Goal: Transaction & Acquisition: Purchase product/service

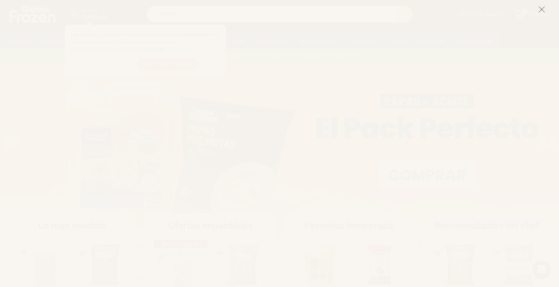
click at [543, 9] on icon at bounding box center [541, 9] width 7 height 7
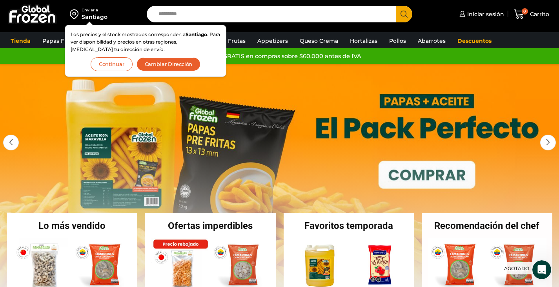
click at [149, 64] on button "Cambiar Dirección" at bounding box center [168, 64] width 64 height 14
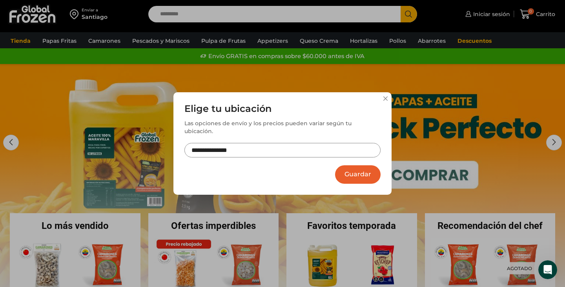
click at [218, 147] on input "**********" at bounding box center [282, 150] width 196 height 15
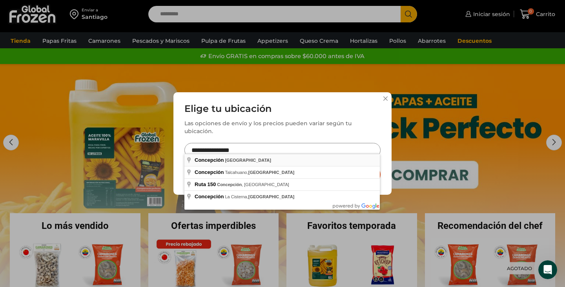
type input "**********"
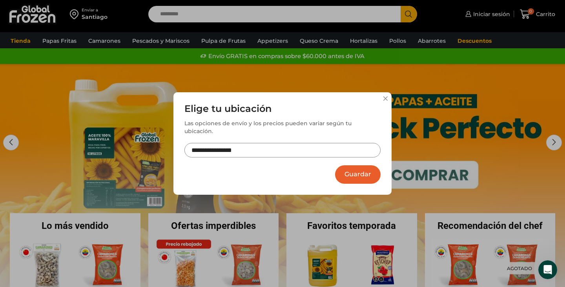
click at [364, 170] on button "Guardar" at bounding box center [357, 174] width 45 height 18
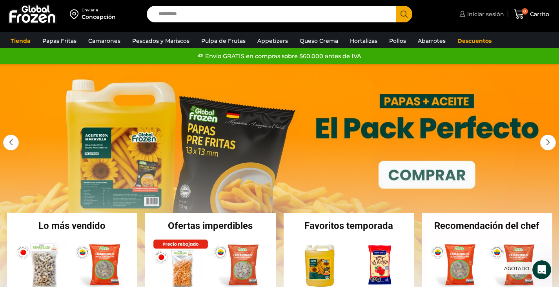
click at [476, 15] on span "Iniciar sesión" at bounding box center [484, 14] width 39 height 8
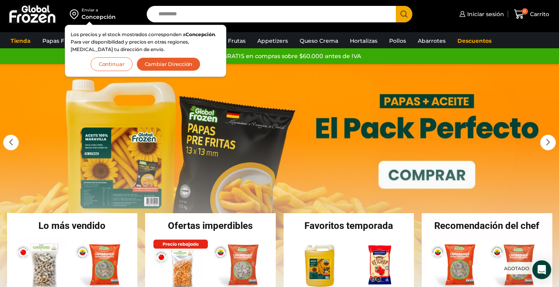
click at [111, 66] on button "Continuar" at bounding box center [112, 64] width 42 height 14
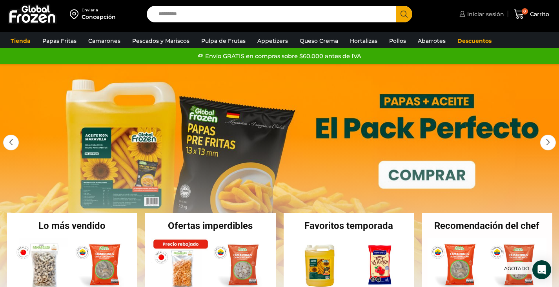
click at [476, 13] on span "Iniciar sesión" at bounding box center [484, 14] width 39 height 8
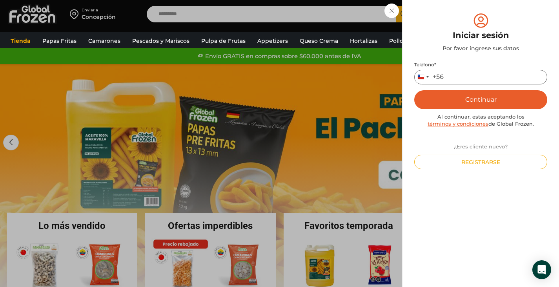
click at [457, 75] on input "Teléfono *" at bounding box center [480, 77] width 133 height 15
type input "*********"
click at [477, 101] on button "Continuar" at bounding box center [480, 99] width 133 height 19
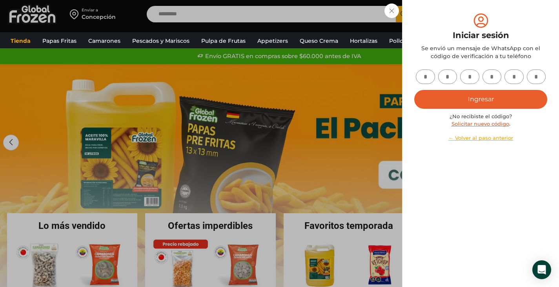
click at [423, 84] on input "text" at bounding box center [425, 76] width 19 height 15
type input "*"
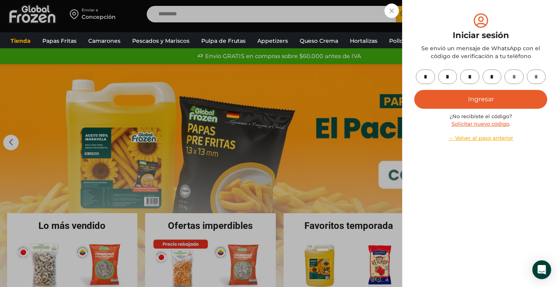
type input "*"
click at [476, 105] on button "Ingresar" at bounding box center [480, 99] width 133 height 19
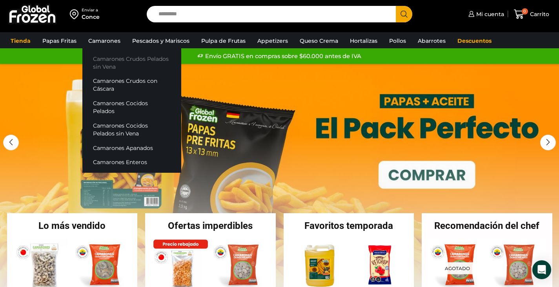
click at [108, 63] on link "Camarones Crudos Pelados sin Vena" at bounding box center [131, 62] width 99 height 22
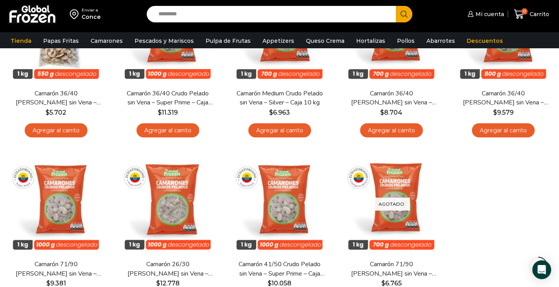
scroll to position [78, 0]
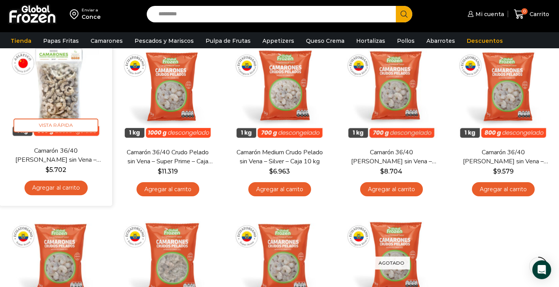
click at [55, 161] on link "Camarón 36/40 [PERSON_NAME] sin Vena – Bronze – Caja 10 kg" at bounding box center [56, 155] width 91 height 18
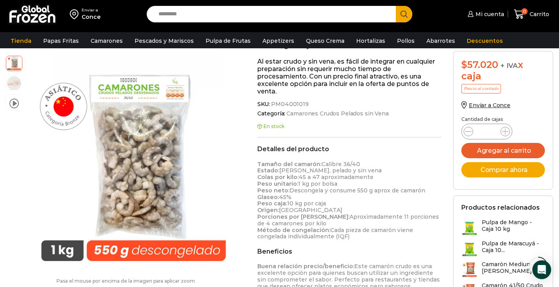
scroll to position [40, 0]
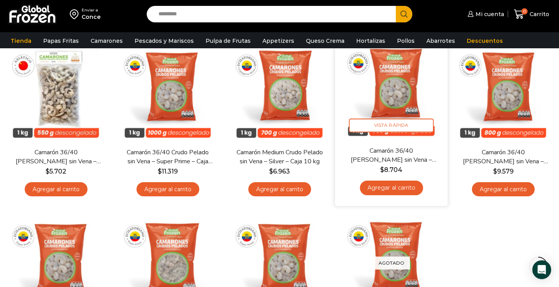
click at [395, 165] on span "$ 8.704" at bounding box center [391, 169] width 101 height 9
click at [391, 125] on span "Vista Rápida" at bounding box center [391, 125] width 85 height 14
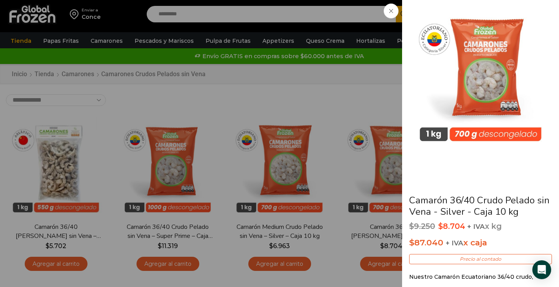
click at [390, 7] on span at bounding box center [390, 11] width 15 height 15
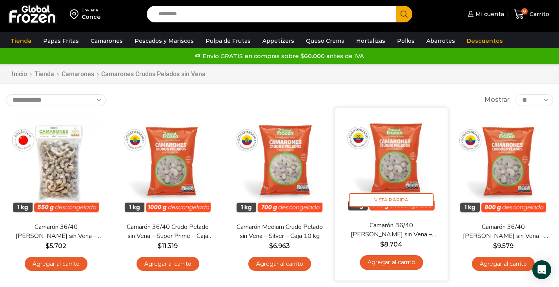
click at [387, 162] on img at bounding box center [391, 164] width 101 height 101
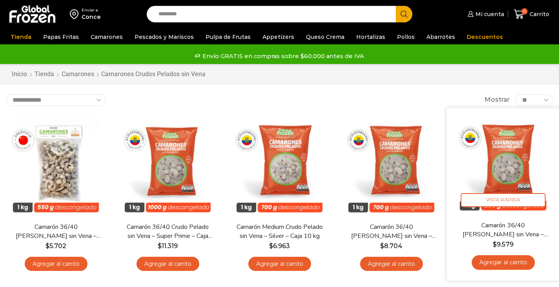
click at [518, 162] on img at bounding box center [502, 164] width 101 height 101
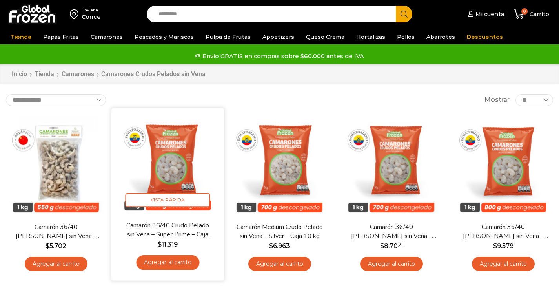
click at [176, 154] on img at bounding box center [167, 164] width 101 height 101
